Goal: Task Accomplishment & Management: Manage account settings

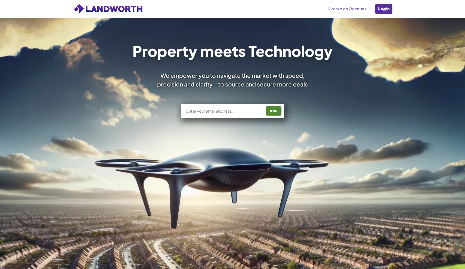
click at [389, 5] on link "Login" at bounding box center [384, 9] width 18 height 11
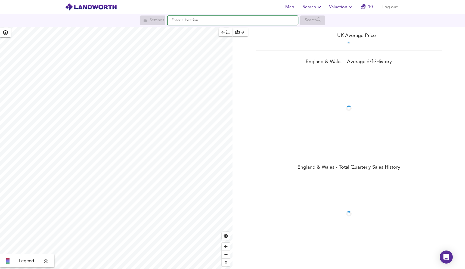
click at [277, 22] on input "text" at bounding box center [233, 20] width 131 height 9
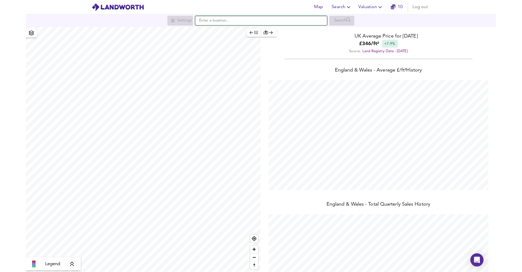
scroll to position [269, 465]
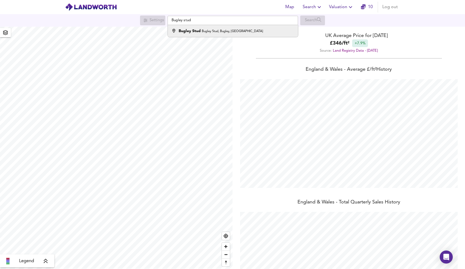
click at [276, 33] on div "Bugley Stud Bugley Stud, Bugley, Gillingham" at bounding box center [231, 30] width 125 height 5
type input "Bugley Stud, Bugley Stud, Bugley, Gillingham"
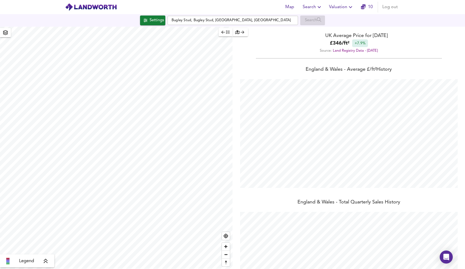
checkbox input "false"
checkbox input "true"
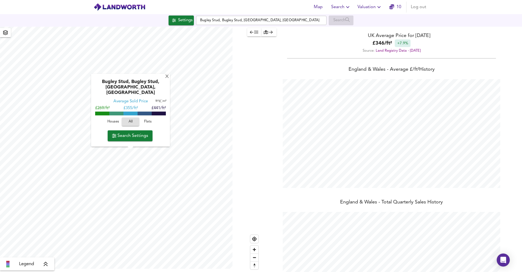
scroll to position [272, 522]
click at [140, 134] on span "Search Settings" at bounding box center [130, 136] width 36 height 8
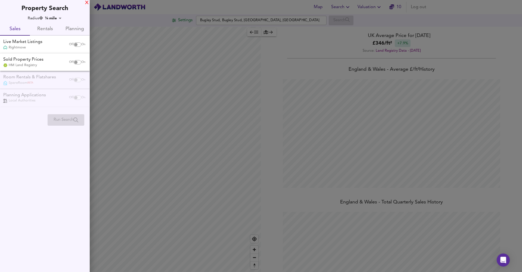
click at [88, 3] on div "X" at bounding box center [87, 3] width 4 height 4
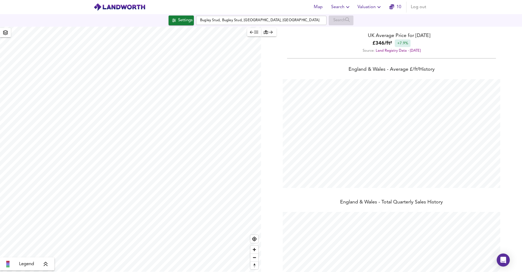
click at [373, 9] on span "Valuation" at bounding box center [370, 7] width 25 height 8
click at [371, 20] on li "New Valuation Report" at bounding box center [370, 20] width 65 height 10
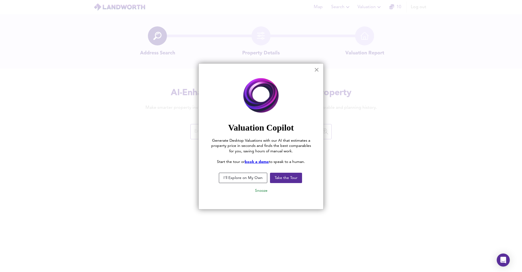
click at [316, 68] on button "×" at bounding box center [316, 69] width 5 height 9
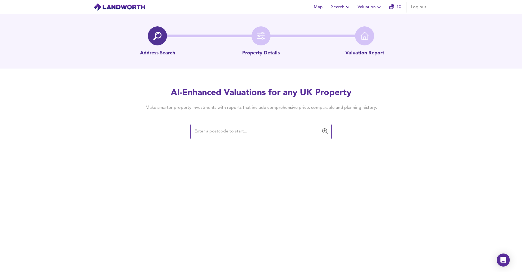
click at [275, 133] on input "text" at bounding box center [257, 132] width 128 height 10
type input "b"
type input "Bugley"
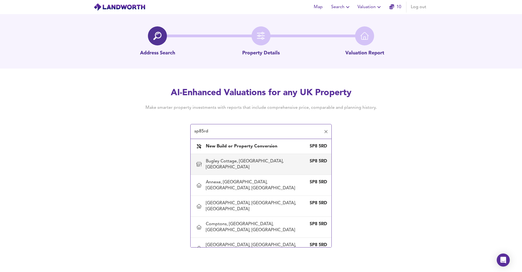
click at [276, 163] on div "Bugley Cottage, Bugley Road, Gillingham, Dorset" at bounding box center [256, 164] width 100 height 12
type input "Bugley Cottage, Bugley Road, Gillingham, Dorset"
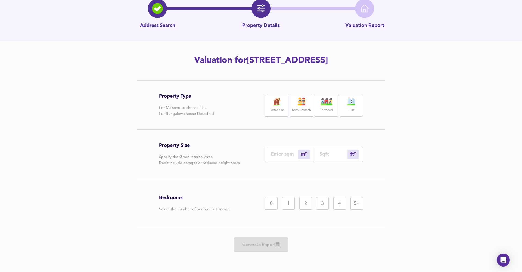
scroll to position [27, 0]
click at [279, 109] on label "Detached" at bounding box center [277, 110] width 14 height 7
click at [338, 198] on div "4" at bounding box center [340, 203] width 13 height 13
click at [285, 156] on input "number" at bounding box center [284, 154] width 27 height 6
type input "1"
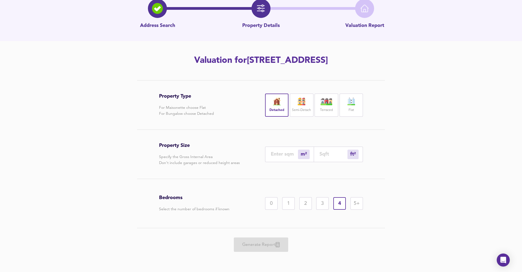
type input "11"
type input "12"
type input "129"
type input "120"
type input "1292"
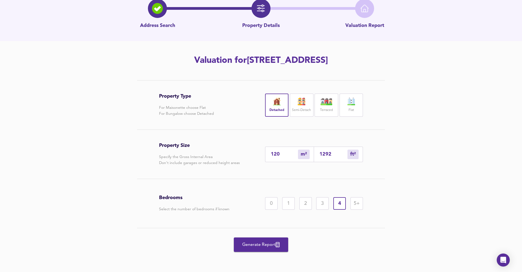
type input "12"
type input "129"
type input "1"
type input "11"
type input "15"
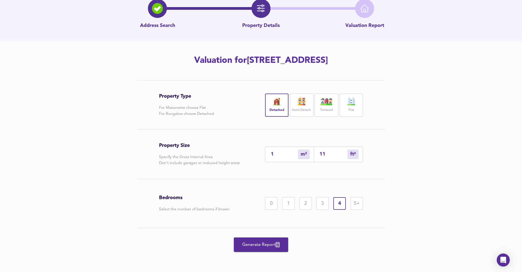
type input "161"
type input "150"
type input "1615"
type input "150"
click at [278, 246] on icon "button" at bounding box center [278, 244] width 4 height 5
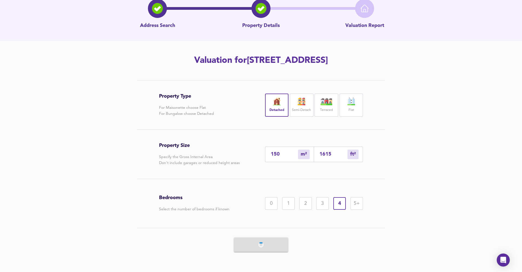
scroll to position [0, 0]
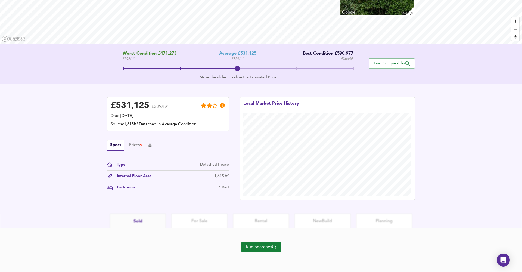
scroll to position [69, 0]
drag, startPoint x: 225, startPoint y: 229, endPoint x: 219, endPoint y: 222, distance: 8.9
click at [219, 203] on html "Map Search Valuation 9 Log out Bugley Cottage, Bugley Road, Gillingham, Dorset,…" at bounding box center [261, 67] width 522 height 272
click at [254, 245] on span "Run Searches" at bounding box center [261, 247] width 31 height 8
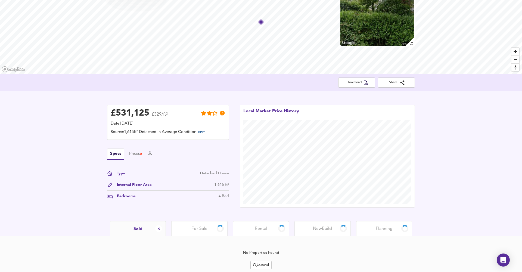
scroll to position [38, 0]
click at [220, 225] on div "For Sale 1" at bounding box center [199, 229] width 56 height 15
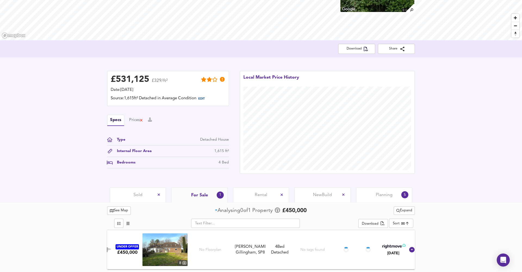
scroll to position [72, 0]
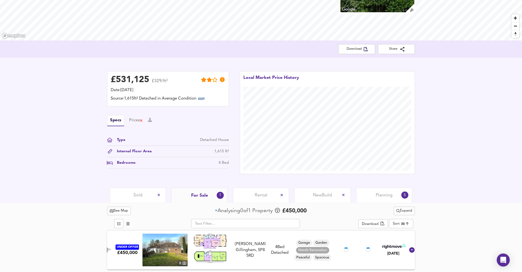
click at [390, 194] on span "Planning" at bounding box center [384, 195] width 17 height 6
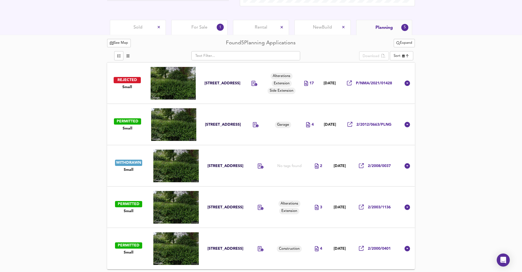
scroll to position [240, 0]
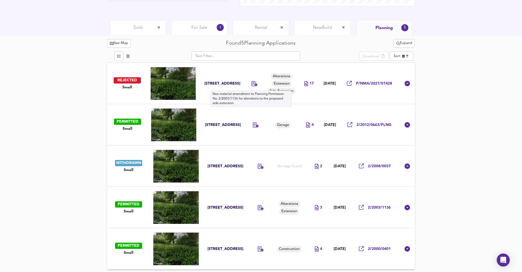
click at [253, 83] on icon at bounding box center [255, 83] width 6 height 5
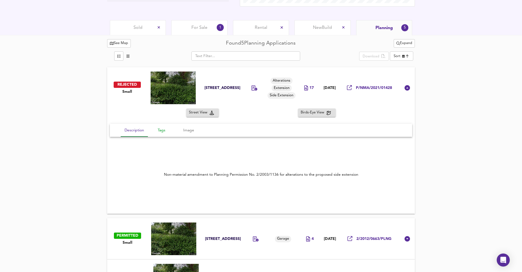
click at [162, 129] on span "Tags" at bounding box center [161, 130] width 21 height 7
click at [192, 130] on span "Image" at bounding box center [188, 130] width 21 height 7
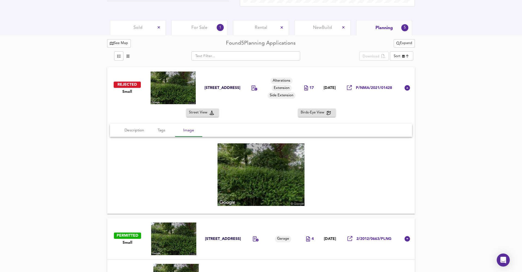
click at [306, 111] on span "Birds-Eye View" at bounding box center [314, 113] width 26 height 6
click at [406, 87] on icon at bounding box center [407, 87] width 5 height 5
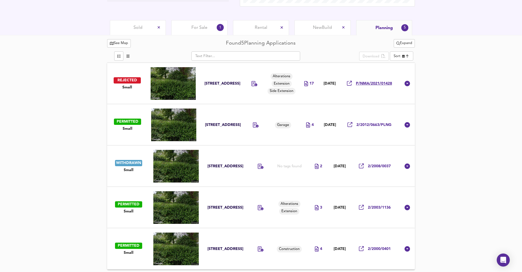
click at [370, 83] on span "P/NMA/2021/01428" at bounding box center [374, 83] width 36 height 5
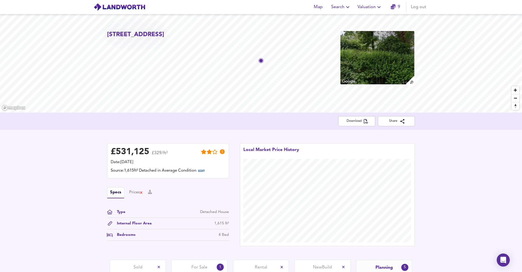
scroll to position [0, 0]
click at [395, 4] on link "9" at bounding box center [396, 7] width 10 height 8
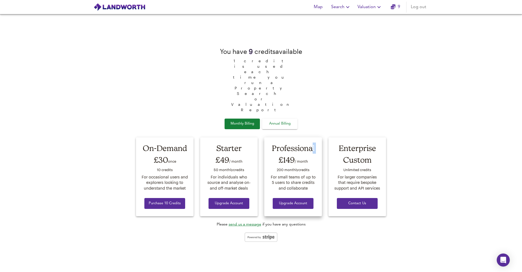
drag, startPoint x: 313, startPoint y: 127, endPoint x: 278, endPoint y: 140, distance: 37.4
click at [278, 140] on div "Professional £149 / month 200 monthly credit s For small teams of up to 5 users…" at bounding box center [293, 176] width 58 height 79
drag, startPoint x: 311, startPoint y: 163, endPoint x: 275, endPoint y: 121, distance: 55.6
click at [276, 137] on div "Professional £149 / month 200 monthly credit s For small teams of up to 5 users…" at bounding box center [293, 176] width 58 height 79
drag, startPoint x: 275, startPoint y: 145, endPoint x: 309, endPoint y: 145, distance: 33.5
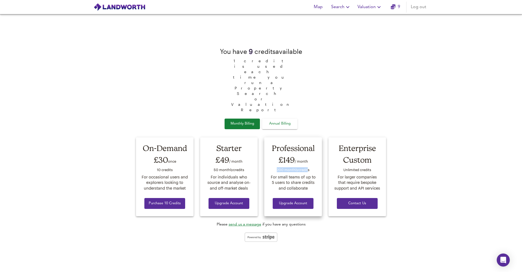
click at [309, 166] on div "200 monthly credit s" at bounding box center [293, 170] width 47 height 8
click at [277, 166] on div "200 monthly credit s" at bounding box center [293, 170] width 47 height 8
drag, startPoint x: 271, startPoint y: 125, endPoint x: 309, endPoint y: 162, distance: 52.1
click at [309, 162] on div "Professional £149 / month 200 monthly credit s For small teams of up to 5 users…" at bounding box center [293, 176] width 58 height 79
click at [368, 107] on div "You have 9 credit s available 1 credit is used each time you run a Property Sea…" at bounding box center [261, 143] width 257 height 208
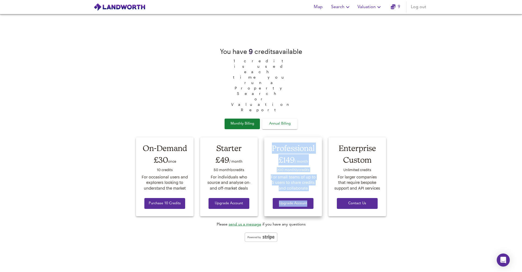
drag, startPoint x: 320, startPoint y: 189, endPoint x: 273, endPoint y: 126, distance: 79.1
click at [273, 137] on div "Professional £149 / month 200 monthly credit s For small teams of up to 5 users…" at bounding box center [293, 176] width 58 height 79
click at [294, 119] on button "Annual Billing" at bounding box center [279, 124] width 35 height 11
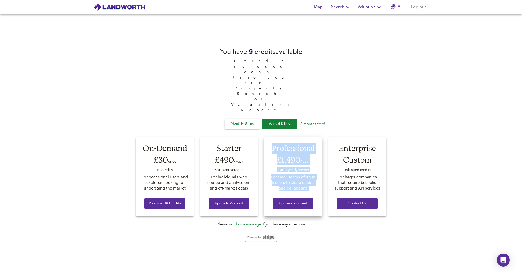
drag, startPoint x: 312, startPoint y: 169, endPoint x: 270, endPoint y: 126, distance: 59.5
click at [271, 137] on div "Professional £1,490 / year 2,400 yearly credit s For small teams of up to 5 use…" at bounding box center [293, 176] width 58 height 79
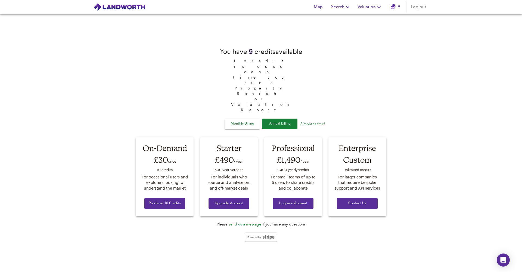
click at [351, 101] on div "You have 9 credit s available 1 credit is used each time you run a Property Sea…" at bounding box center [261, 143] width 257 height 208
click at [252, 121] on span "Monthly Billing" at bounding box center [242, 124] width 27 height 6
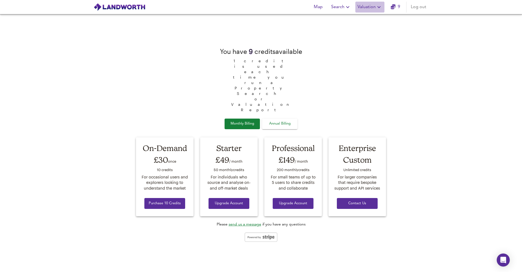
click at [366, 7] on span "Valuation" at bounding box center [370, 7] width 25 height 8
click at [368, 19] on li "New Valuation Report" at bounding box center [370, 20] width 65 height 10
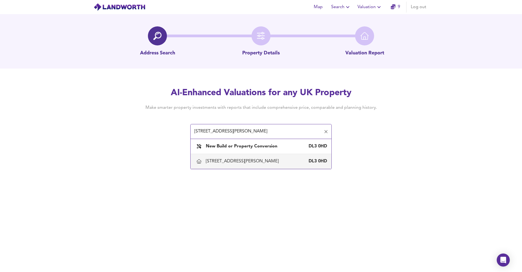
click at [241, 162] on div "48 Crosby Street, Darlington" at bounding box center [243, 161] width 75 height 6
type input "48 Crosby Street, Darlington"
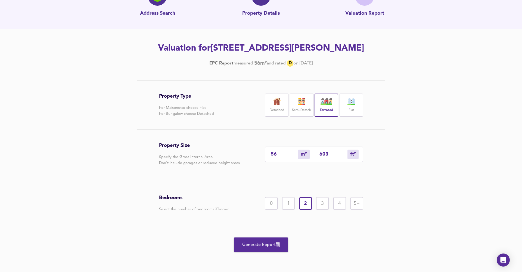
scroll to position [40, 0]
click at [266, 238] on button "Generate Report" at bounding box center [261, 245] width 54 height 14
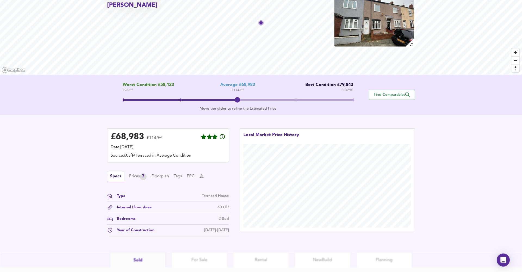
scroll to position [36, 0]
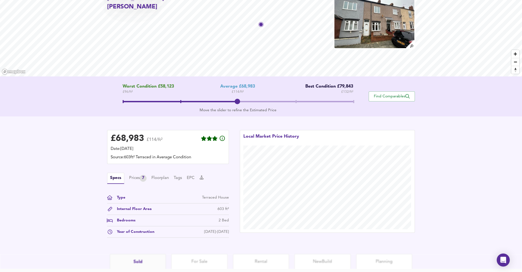
click at [354, 101] on span at bounding box center [353, 101] width 1 height 3
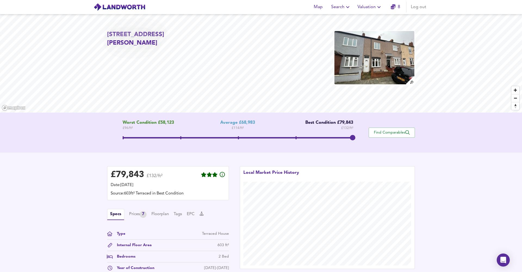
scroll to position [0, 0]
click at [394, 8] on icon "button" at bounding box center [393, 6] width 5 height 5
click at [398, 9] on link "8" at bounding box center [396, 7] width 10 height 8
